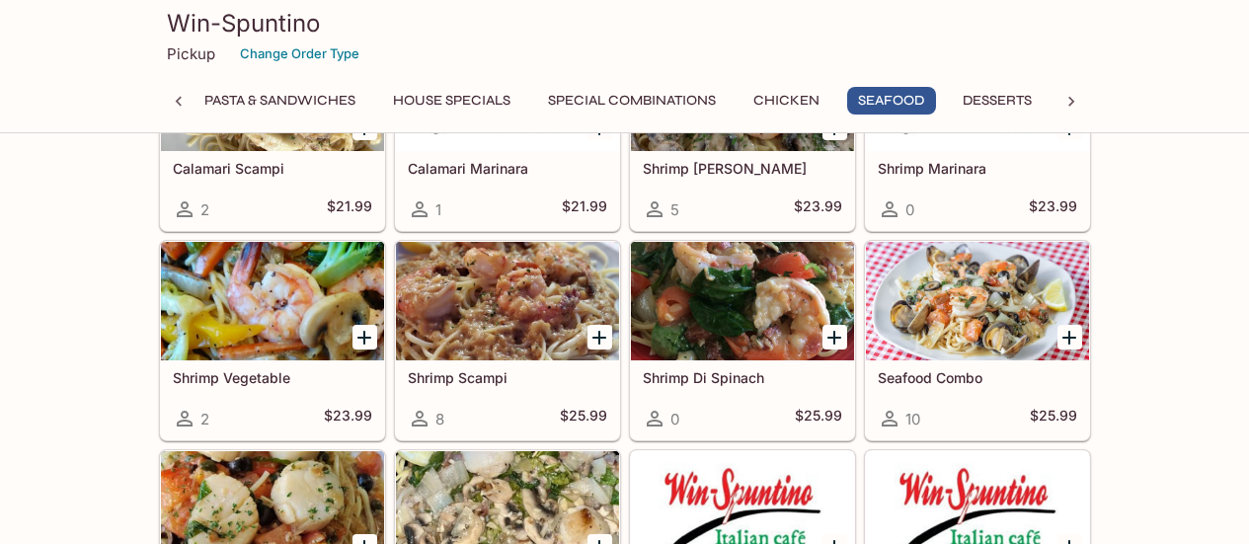
scroll to position [5245, 0]
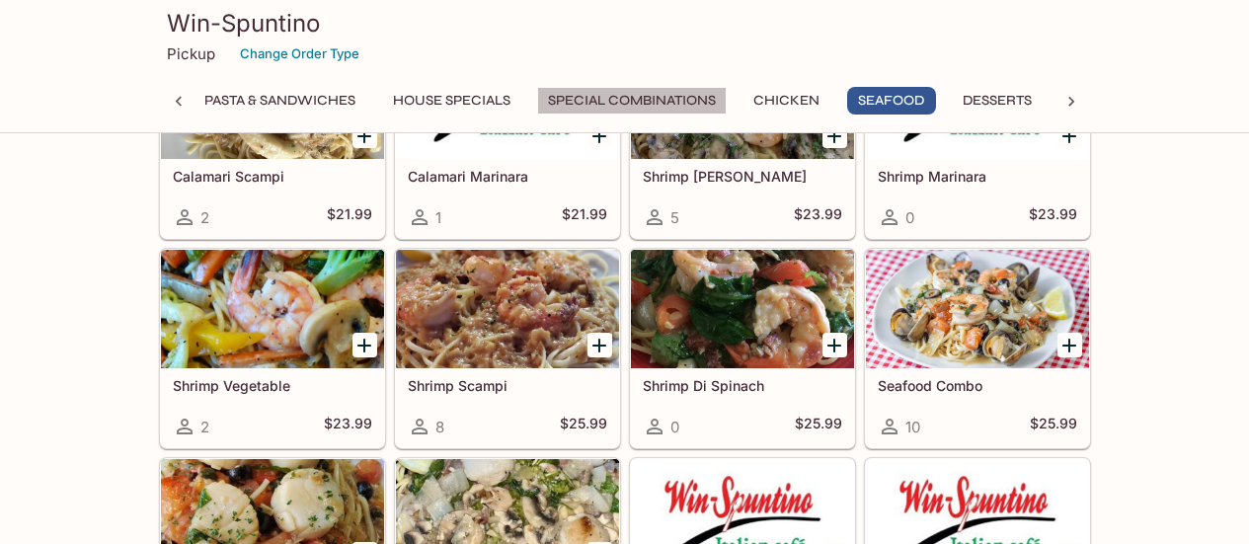
click at [631, 112] on button "Special Combinations" at bounding box center [632, 101] width 190 height 28
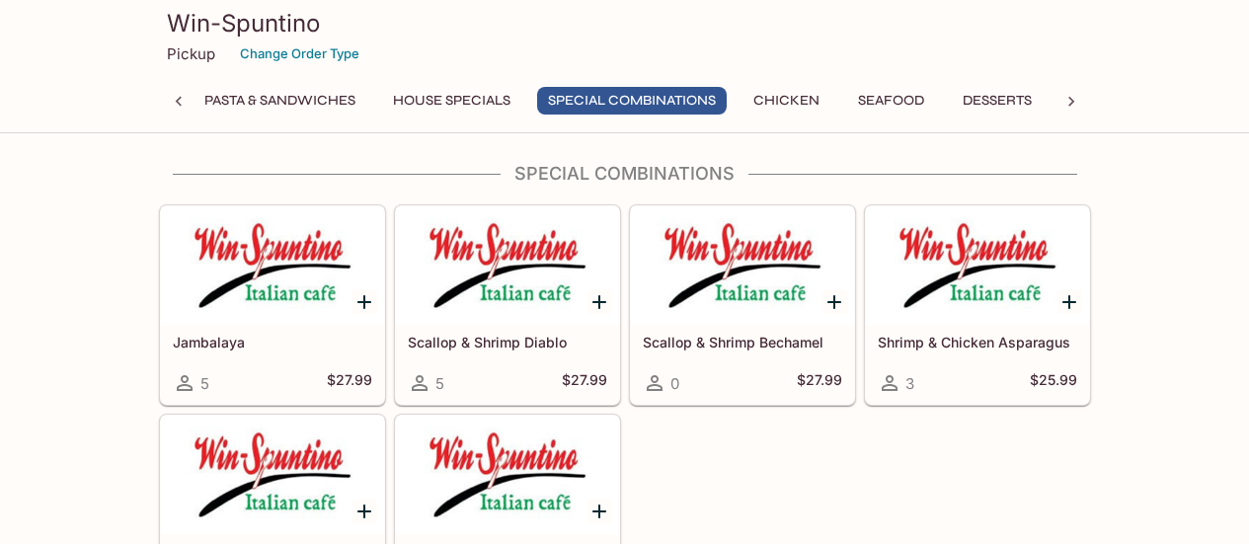
scroll to position [3882, 0]
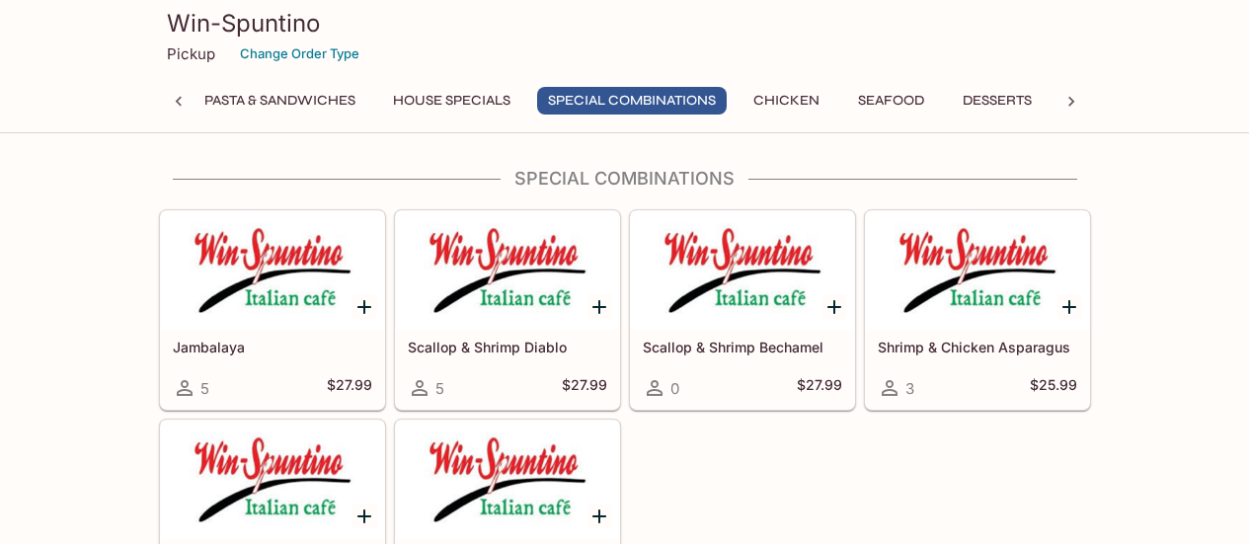
click at [409, 102] on button "House Specials" at bounding box center [451, 101] width 139 height 28
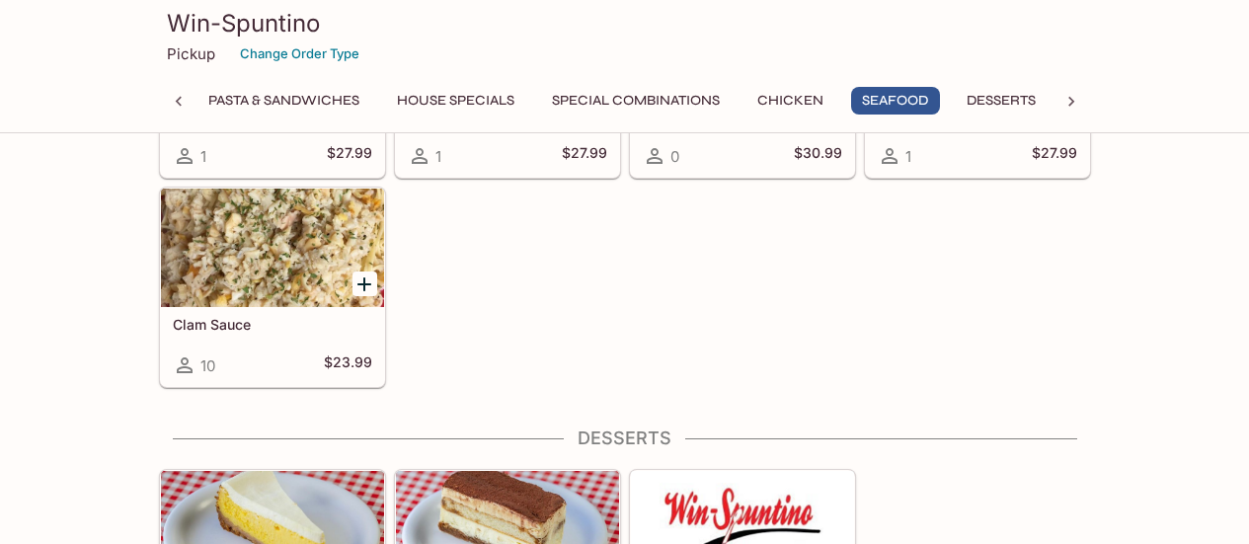
scroll to position [5748, 0]
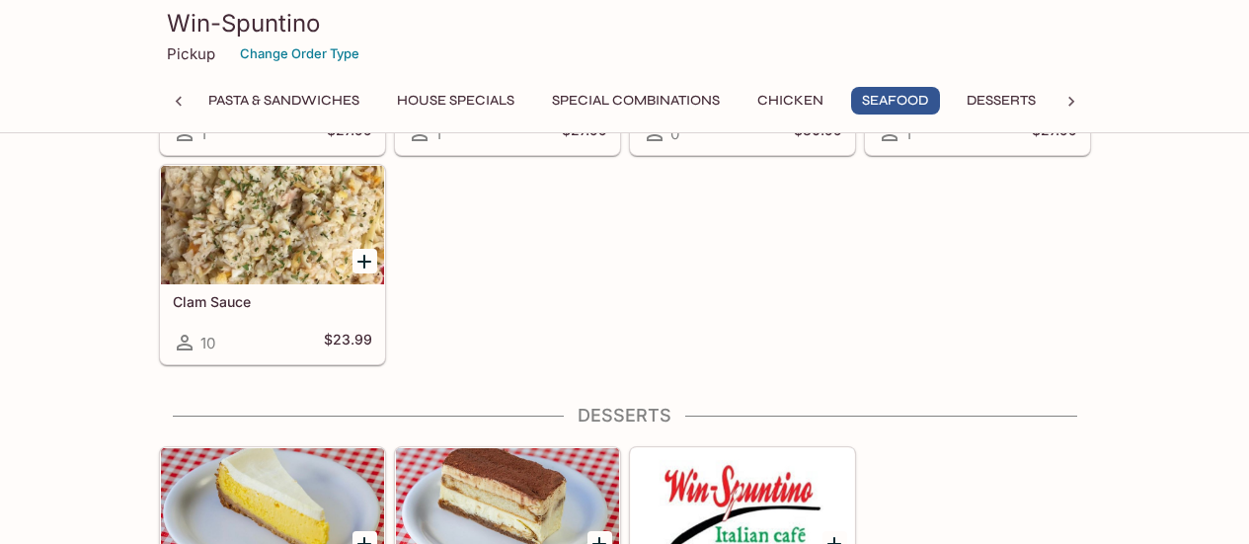
click at [264, 252] on div at bounding box center [272, 225] width 223 height 118
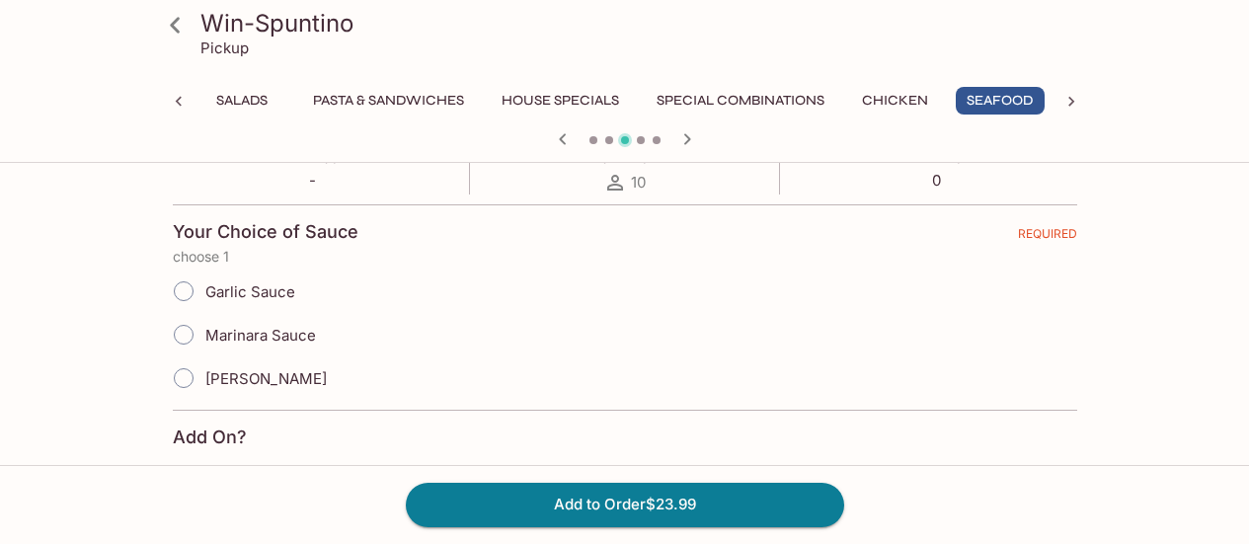
scroll to position [395, 0]
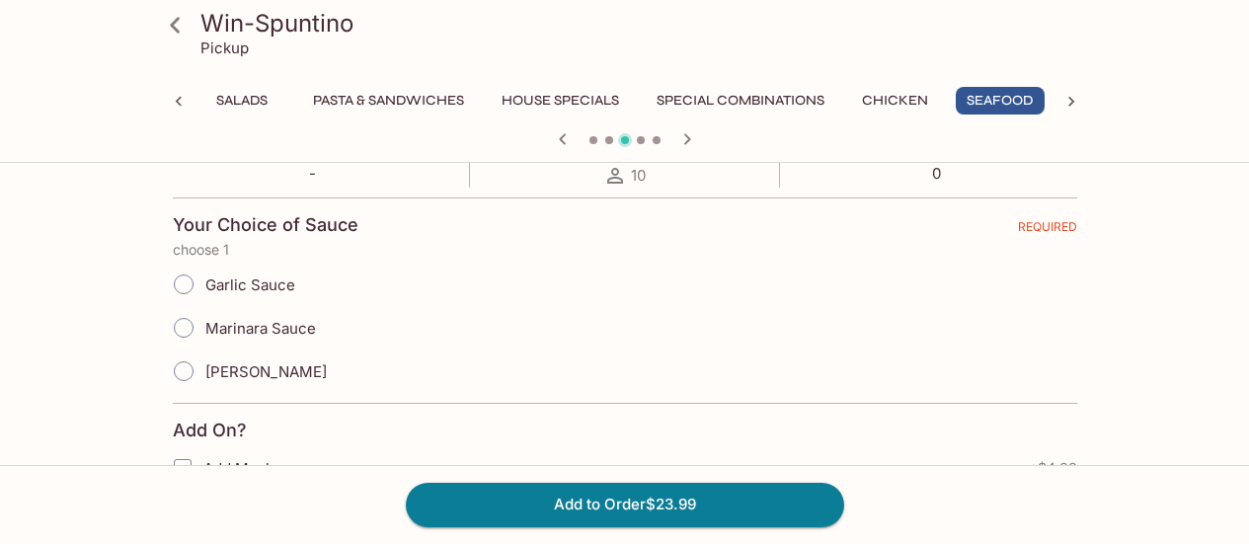
click at [178, 282] on input "Garlic Sauce" at bounding box center [183, 284] width 41 height 41
radio input "true"
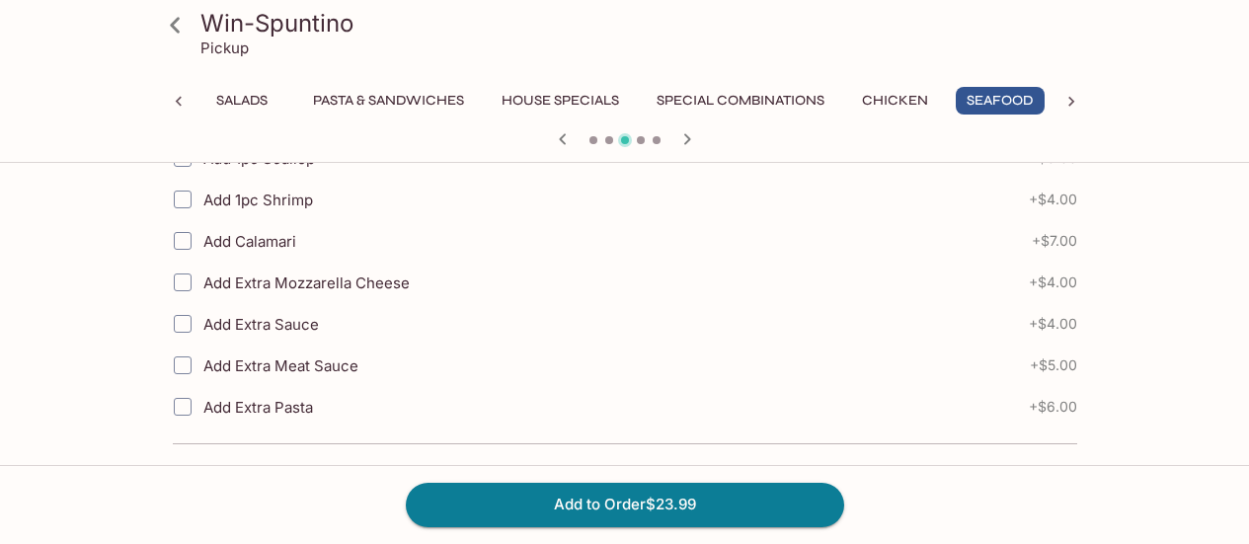
scroll to position [1170, 0]
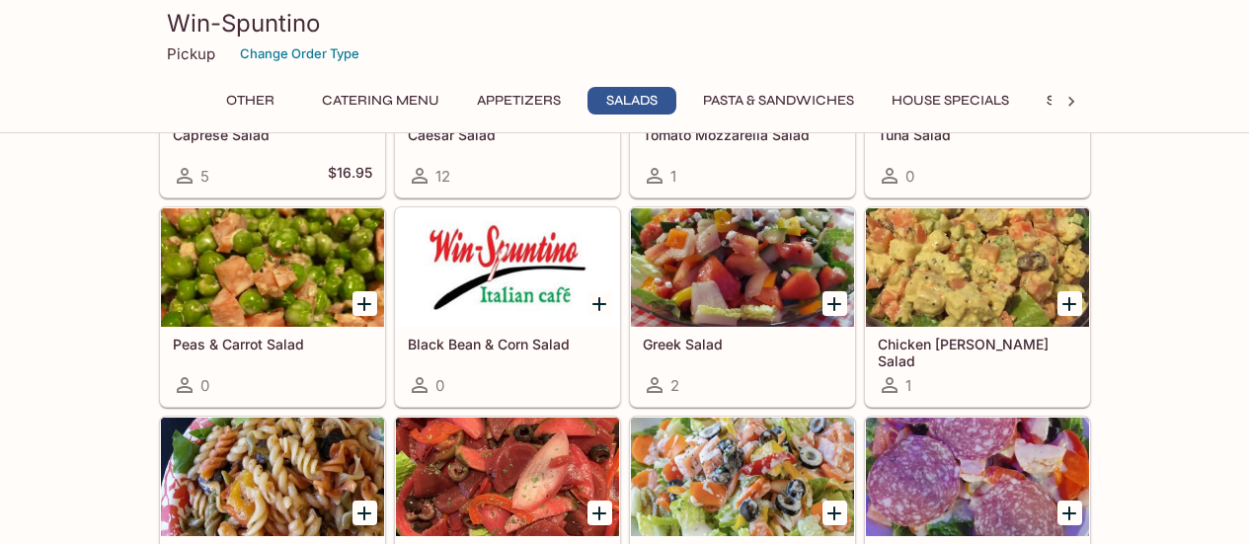
scroll to position [1768, 0]
